Goal: Task Accomplishment & Management: Manage account settings

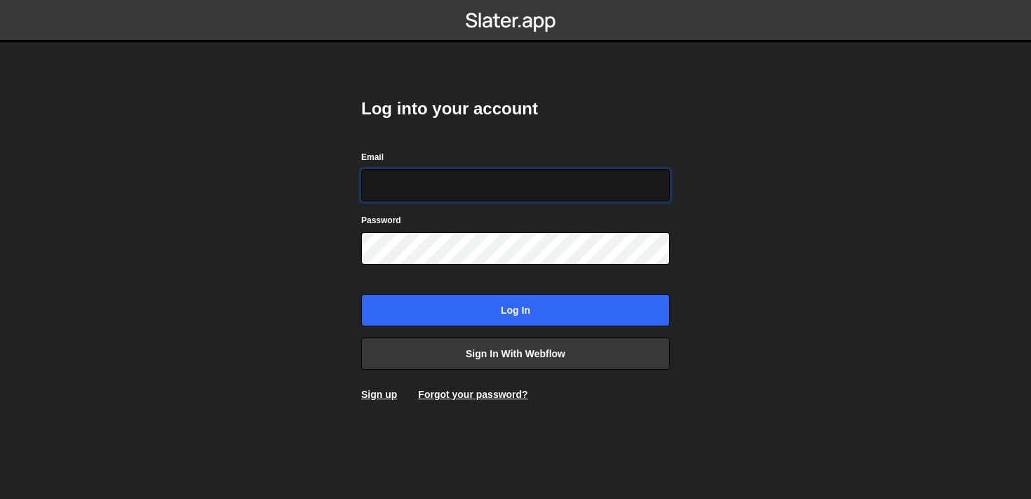
click at [491, 183] on input "Email" at bounding box center [515, 185] width 309 height 32
type input "[PERSON_NAME][EMAIL_ADDRESS][DOMAIN_NAME]"
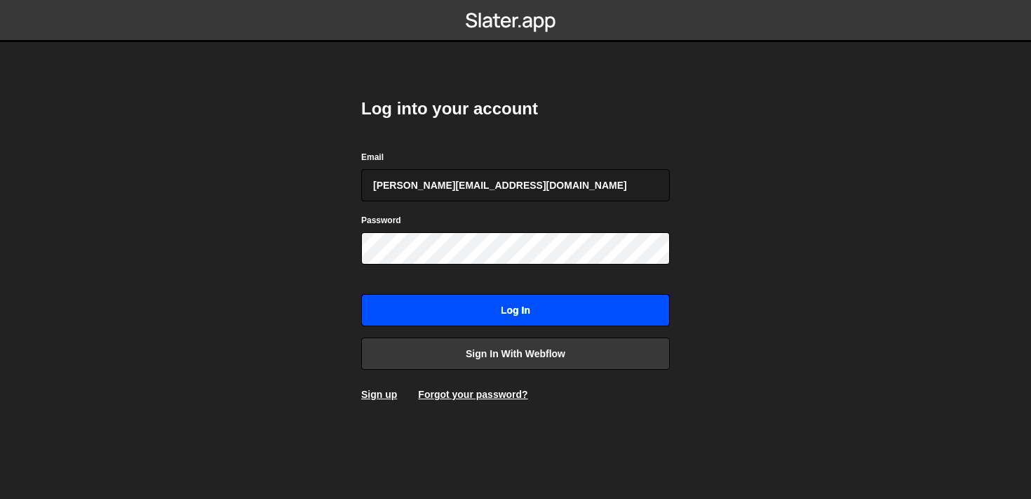
click at [503, 316] on input "Log in" at bounding box center [515, 310] width 309 height 32
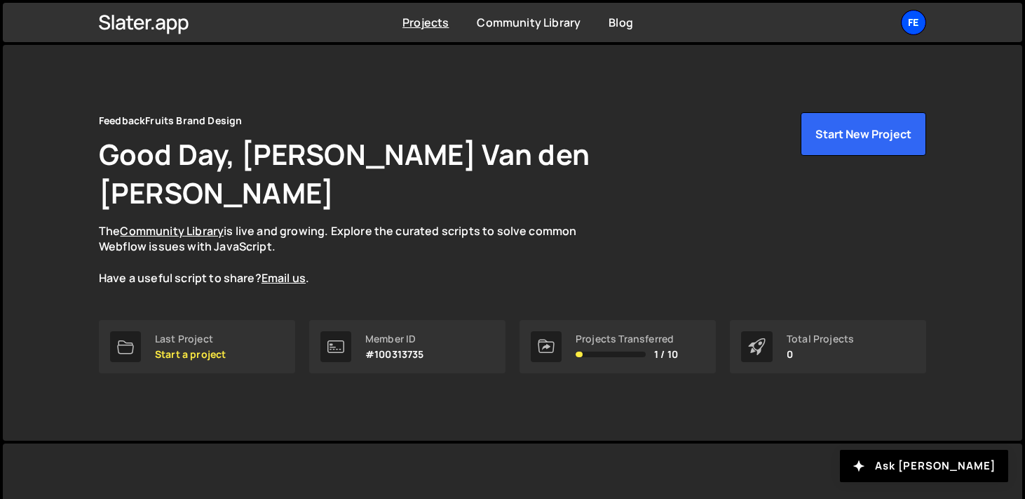
click at [902, 21] on div "Fe" at bounding box center [913, 22] width 25 height 25
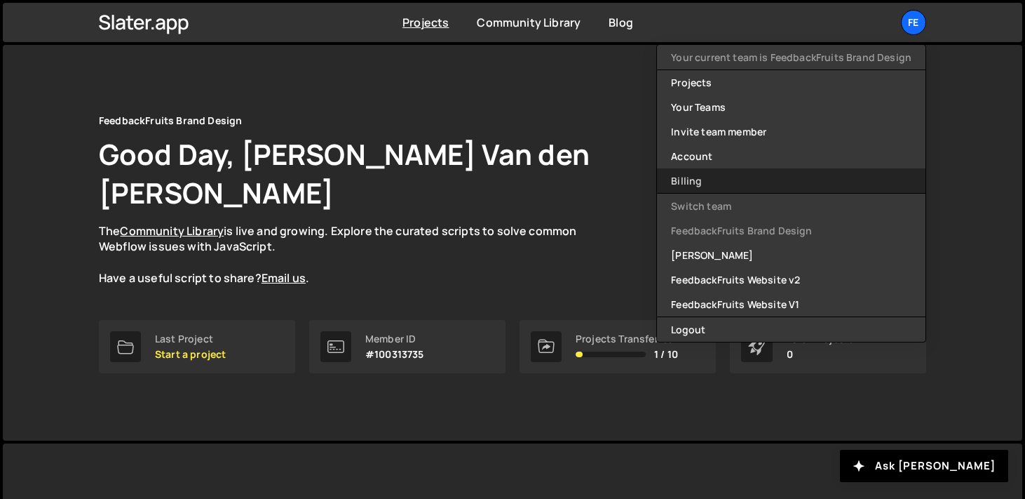
click at [702, 177] on link "Billing" at bounding box center [791, 180] width 269 height 25
